Goal: Task Accomplishment & Management: Use online tool/utility

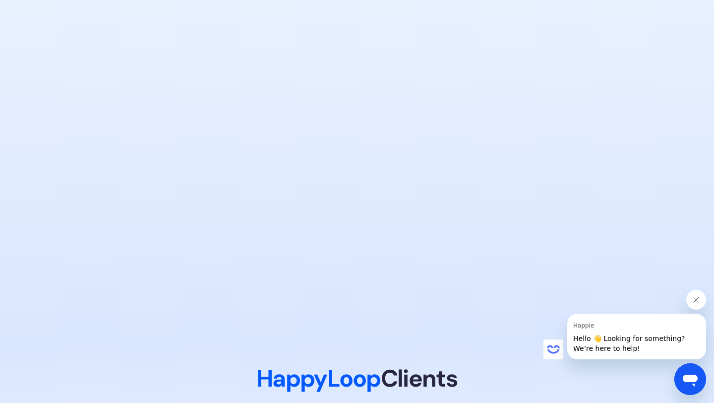
scroll to position [842, 0]
